Goal: Information Seeking & Learning: Learn about a topic

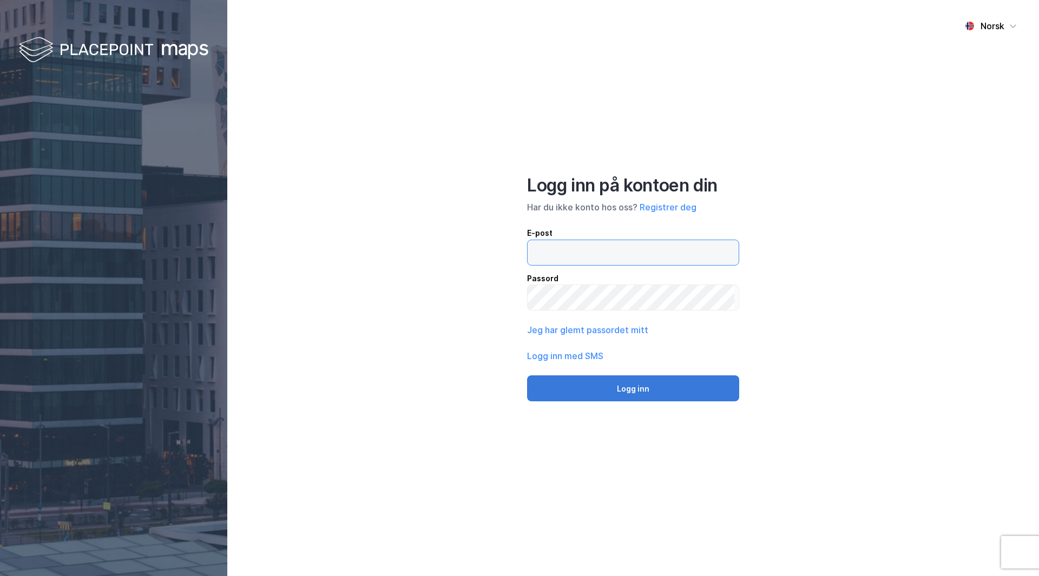
type input "[EMAIL_ADDRESS][DOMAIN_NAME]"
click at [623, 387] on button "Logg inn" at bounding box center [633, 389] width 212 height 26
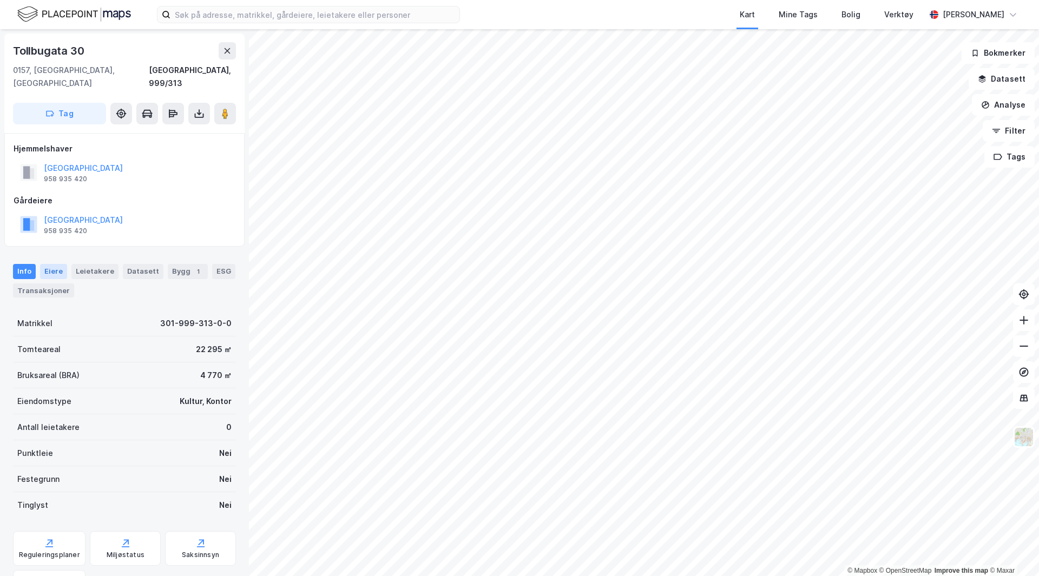
click at [55, 264] on div "Eiere" at bounding box center [53, 271] width 27 height 15
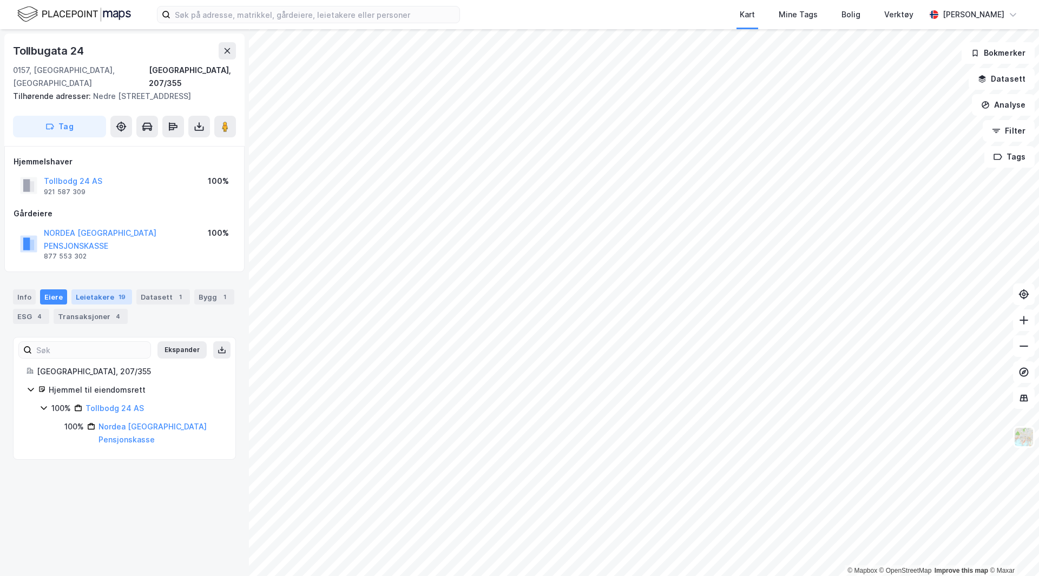
click at [90, 289] on div "Leietakere 19" at bounding box center [101, 296] width 61 height 15
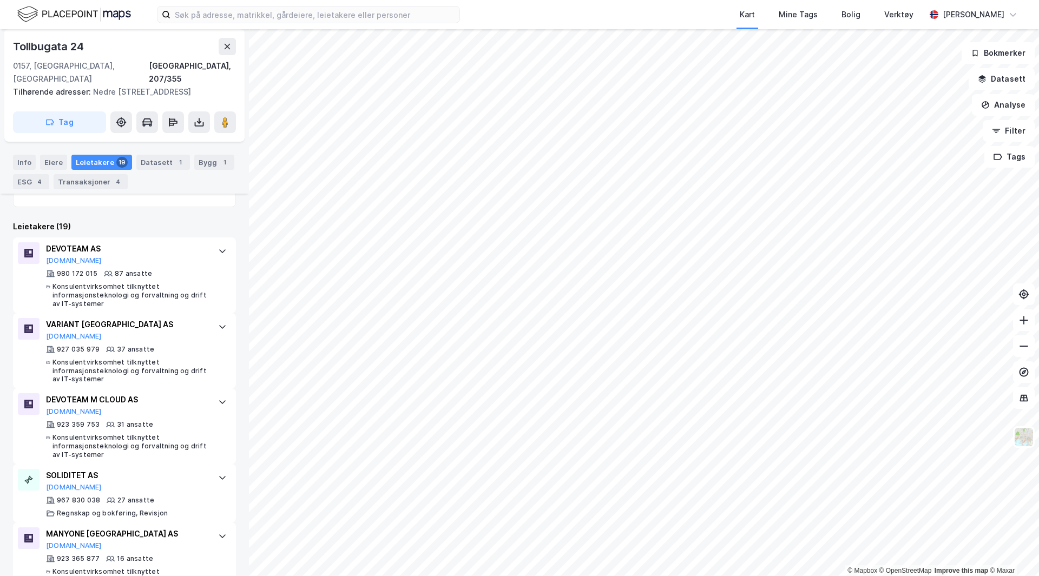
scroll to position [310, 0]
click at [58, 255] on button "[DOMAIN_NAME]" at bounding box center [74, 259] width 56 height 9
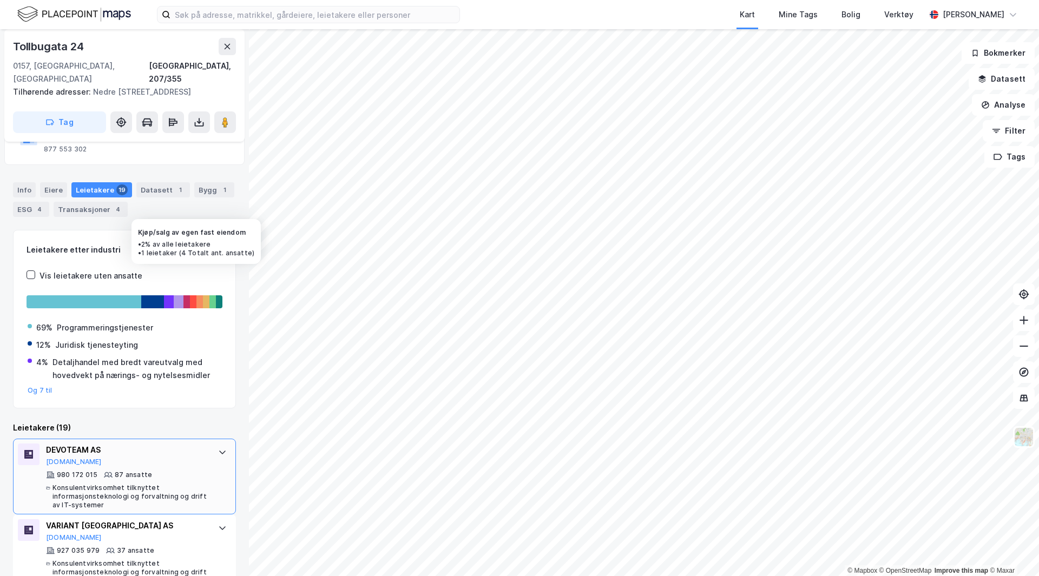
scroll to position [107, 0]
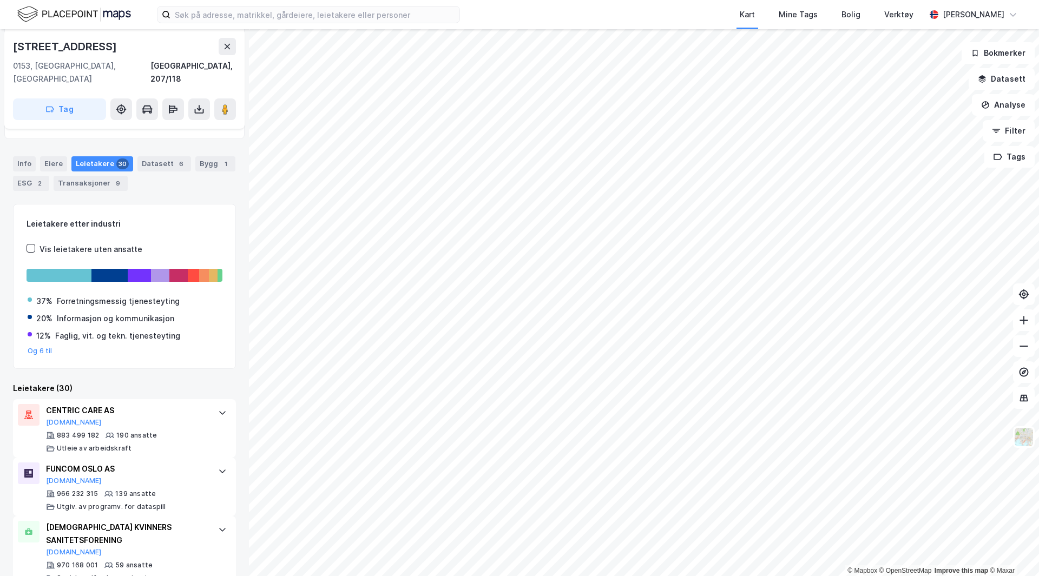
scroll to position [109, 0]
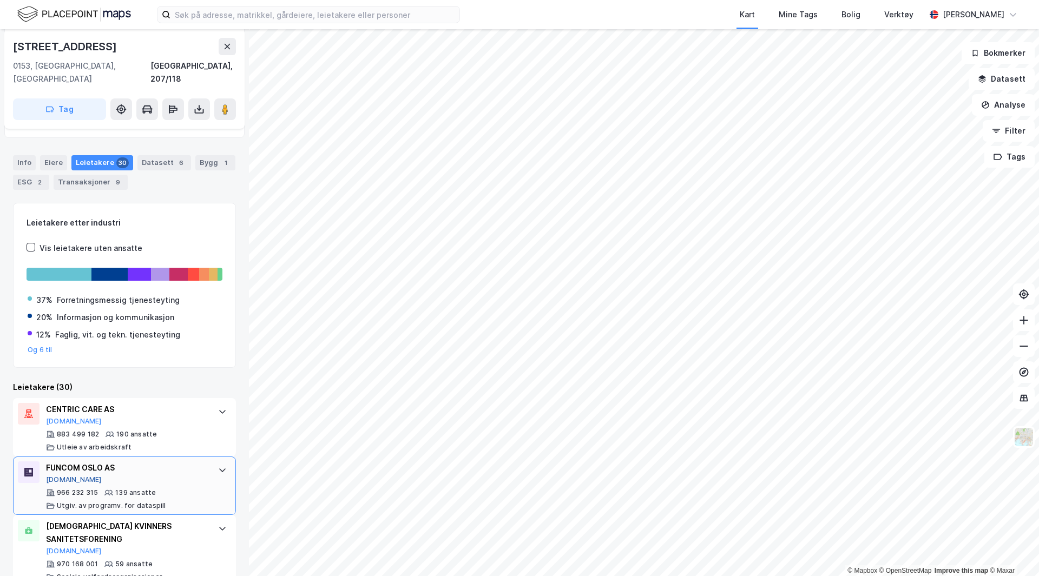
click at [55, 476] on button "[DOMAIN_NAME]" at bounding box center [74, 480] width 56 height 9
